Goal: Check status: Check status

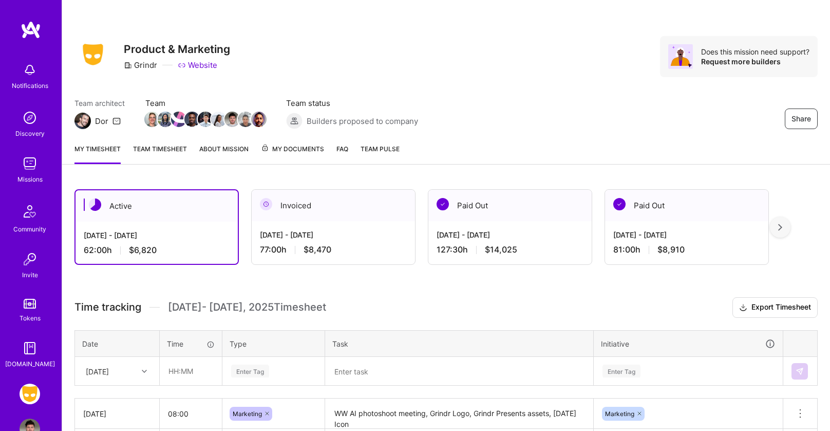
click at [368, 218] on div "Invoiced" at bounding box center [333, 205] width 163 height 31
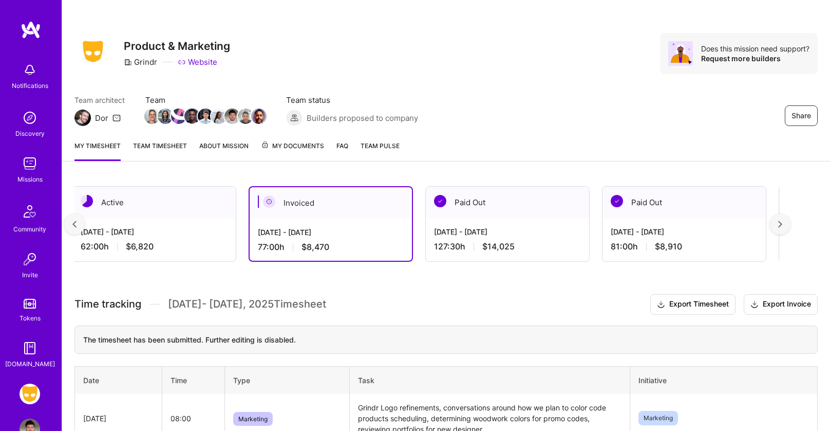
scroll to position [0, 4]
click at [218, 221] on div "[DATE] - [DATE] 62:00 h $6,820" at bounding box center [152, 239] width 163 height 42
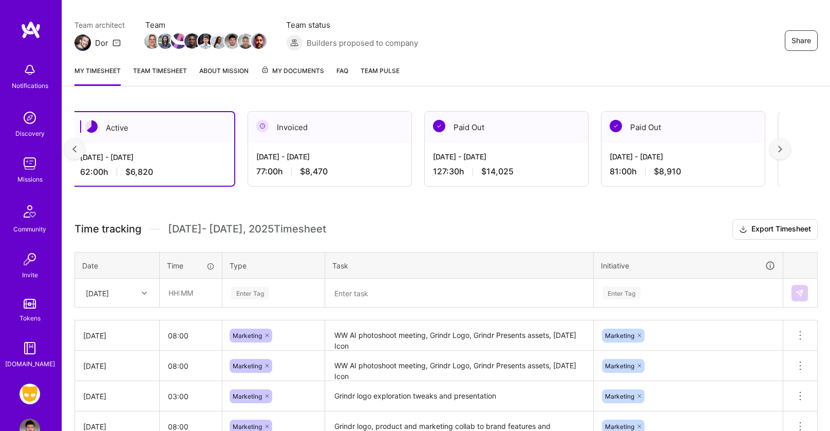
scroll to position [0, 0]
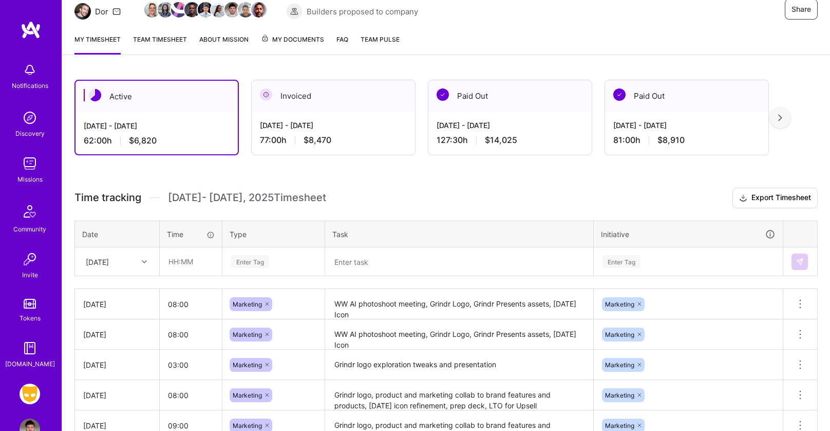
scroll to position [98, 0]
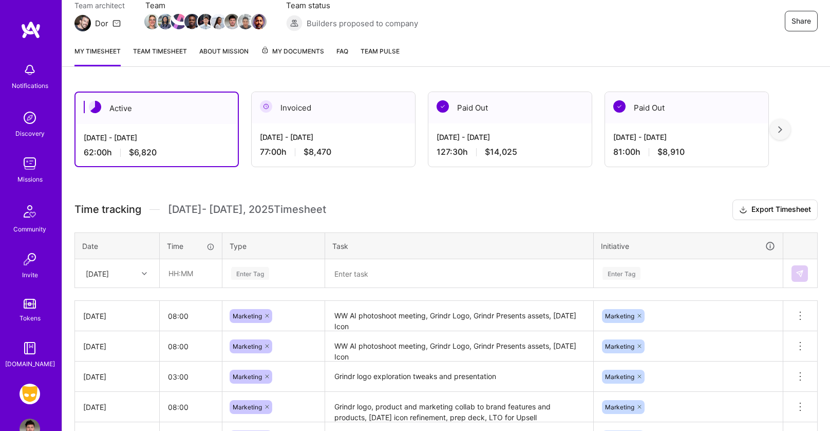
click at [152, 49] on link "Team timesheet" at bounding box center [160, 56] width 54 height 21
